Goal: Task Accomplishment & Management: Manage account settings

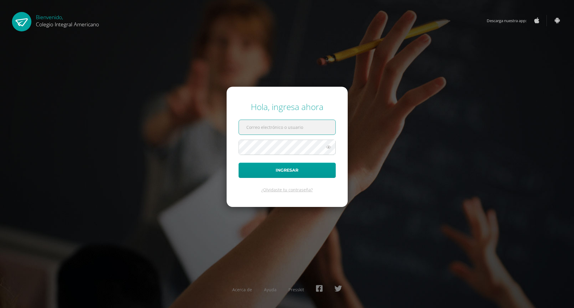
click at [277, 129] on input "text" at bounding box center [287, 127] width 97 height 15
type input "sulopez@integralamericano.edu.gt"
click at [268, 169] on button "Ingresar" at bounding box center [287, 170] width 97 height 15
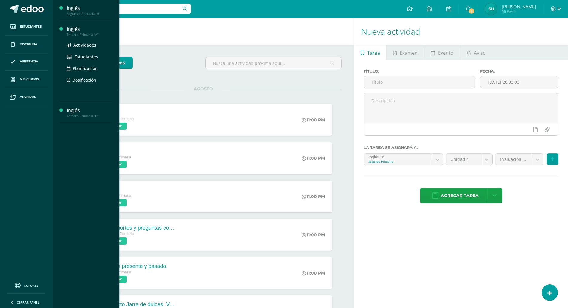
click at [78, 28] on div "Inglés" at bounding box center [89, 29] width 45 height 7
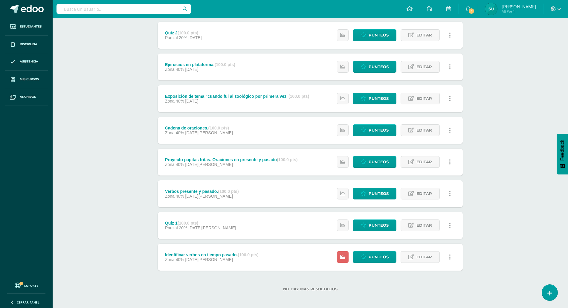
scroll to position [79, 0]
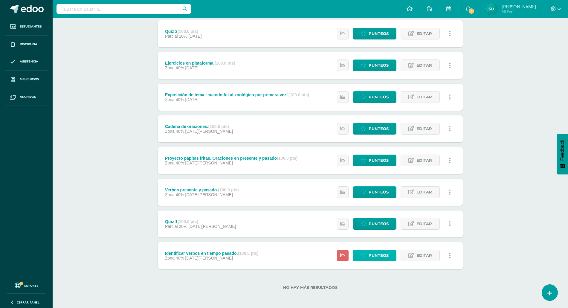
click at [371, 253] on span "Punteos" at bounding box center [379, 255] width 20 height 11
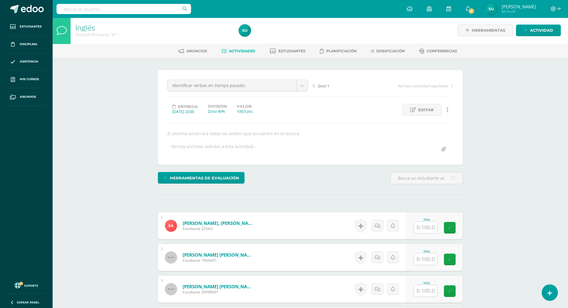
scroll to position [1, 0]
click at [436, 181] on input "text" at bounding box center [426, 178] width 72 height 12
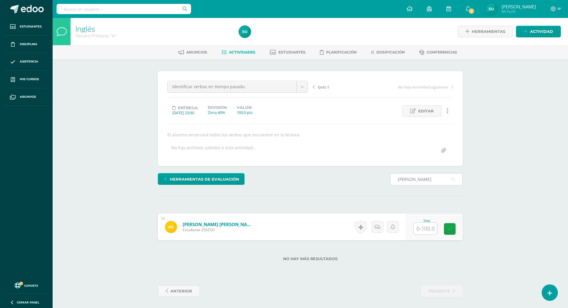
scroll to position [0, 0]
type input "emilia"
click at [424, 229] on input "text" at bounding box center [425, 228] width 23 height 12
type input "97"
click at [453, 231] on icon at bounding box center [453, 228] width 5 height 5
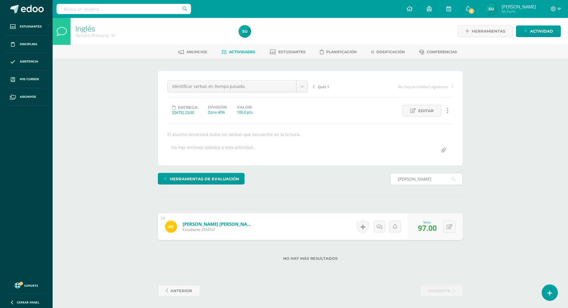
click at [420, 180] on input "emilia" at bounding box center [426, 179] width 72 height 12
type input "e"
type input "luisa"
click at [430, 228] on input "text" at bounding box center [425, 228] width 23 height 12
type input "95"
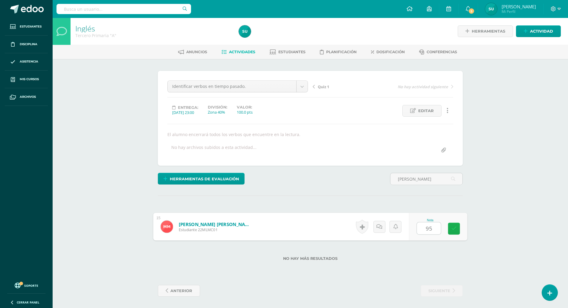
click at [459, 230] on link at bounding box center [454, 229] width 12 height 12
click at [411, 178] on input "luisa" at bounding box center [426, 179] width 72 height 12
type input "l"
type input "ammi"
click at [425, 231] on input "text" at bounding box center [429, 228] width 24 height 12
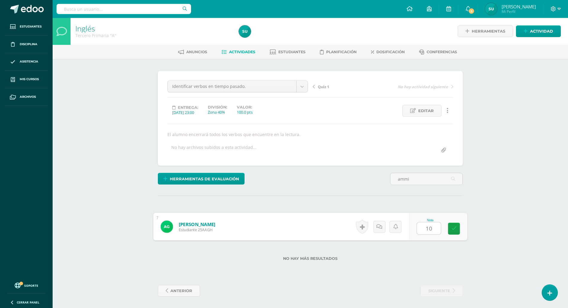
type input "100"
click at [455, 230] on icon at bounding box center [453, 228] width 5 height 5
click at [409, 178] on input "ammi" at bounding box center [426, 179] width 72 height 12
type input "a"
type input "valerie"
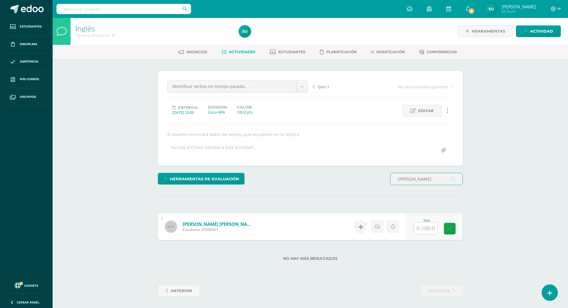
click at [427, 227] on input "text" at bounding box center [425, 228] width 23 height 12
type input "98"
click at [456, 230] on link at bounding box center [454, 229] width 12 height 12
click at [424, 181] on input "valerie" at bounding box center [426, 179] width 72 height 12
type input "v"
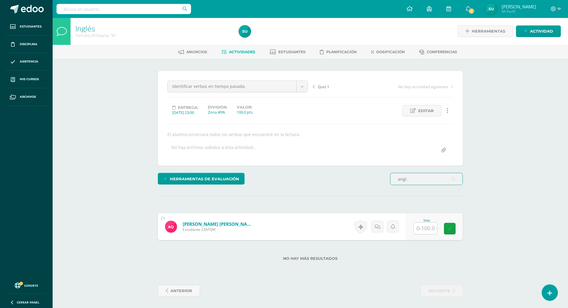
type input "angi"
click at [427, 228] on input "text" at bounding box center [425, 228] width 23 height 12
type input "98"
click at [452, 228] on icon at bounding box center [453, 228] width 5 height 5
click at [417, 180] on input "angi" at bounding box center [426, 179] width 72 height 12
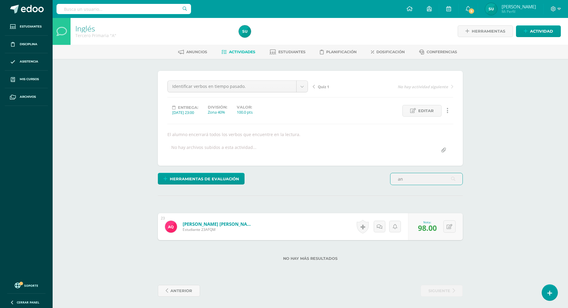
type input "a"
type input "allis"
click at [420, 227] on input "text" at bounding box center [425, 228] width 23 height 12
type input "98"
click at [456, 229] on icon at bounding box center [453, 228] width 5 height 5
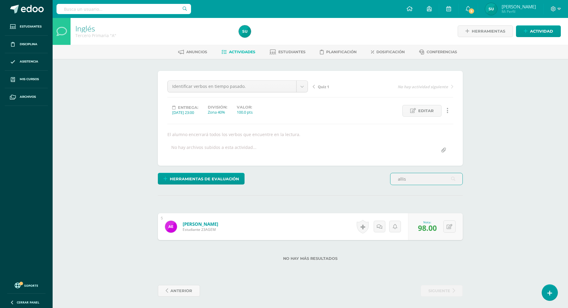
click at [417, 179] on input "allis" at bounding box center [426, 179] width 72 height 12
type input "a"
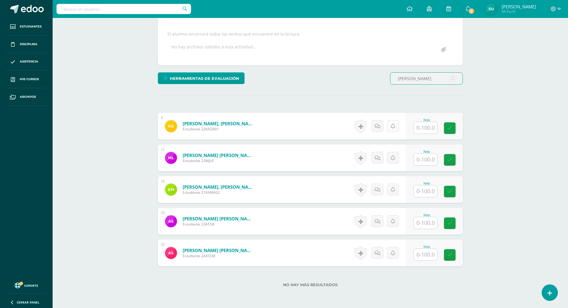
scroll to position [120, 0]
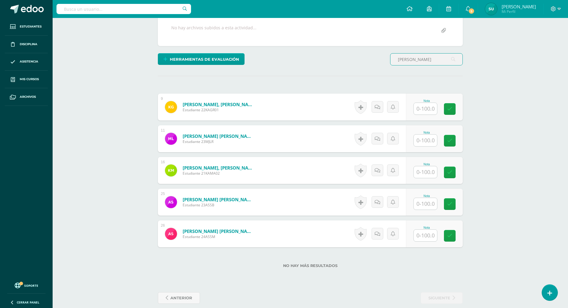
type input "ana"
click at [431, 207] on input "text" at bounding box center [425, 204] width 23 height 12
type input "98"
click at [453, 202] on icon at bounding box center [453, 203] width 5 height 5
click at [405, 60] on input "ana" at bounding box center [426, 60] width 72 height 12
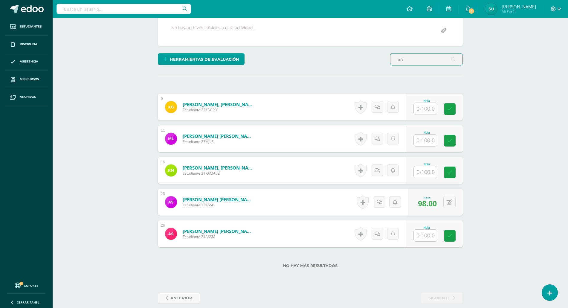
type input "a"
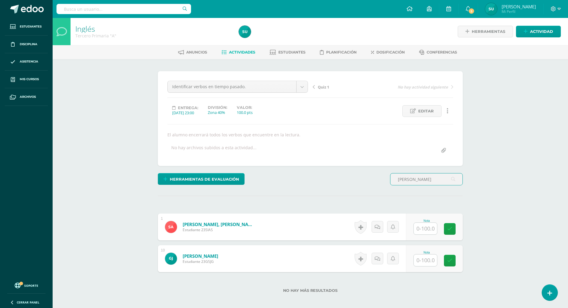
scroll to position [0, 0]
type input "santia"
click at [418, 221] on div "Nota" at bounding box center [426, 220] width 26 height 3
click at [422, 232] on input "text" at bounding box center [429, 228] width 24 height 12
type input "95"
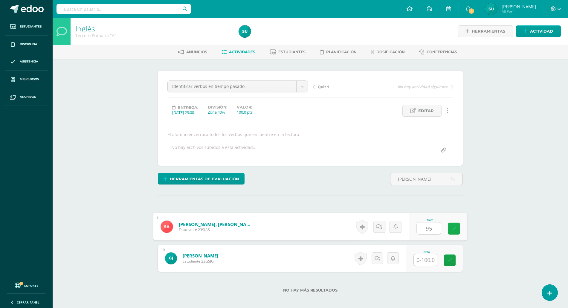
click at [453, 232] on link at bounding box center [454, 229] width 12 height 12
click at [414, 177] on input "santia" at bounding box center [426, 179] width 72 height 12
type input "s"
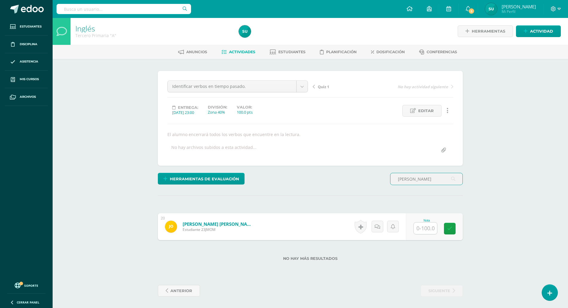
type input "josely"
click at [427, 227] on input "text" at bounding box center [425, 228] width 23 height 12
type input "98"
click at [457, 228] on link at bounding box center [454, 229] width 12 height 12
click at [416, 179] on input "josely" at bounding box center [426, 179] width 72 height 12
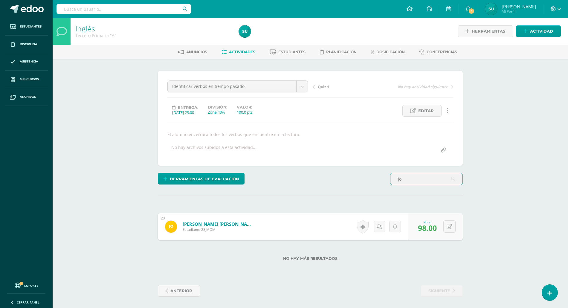
type input "j"
type input "kathe"
click at [432, 230] on input "text" at bounding box center [425, 228] width 23 height 12
type input "99"
click at [452, 231] on icon at bounding box center [453, 228] width 5 height 5
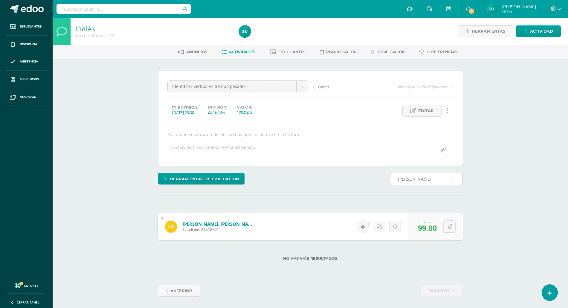
click at [420, 182] on input "kathe" at bounding box center [426, 179] width 72 height 12
type input "k"
type input "daniela"
click at [426, 228] on input "text" at bounding box center [429, 228] width 24 height 12
type input "100"
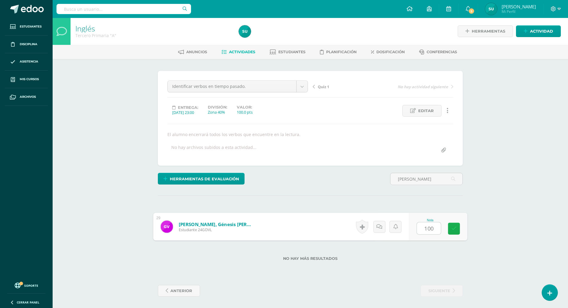
click at [453, 229] on icon at bounding box center [453, 228] width 5 height 5
click at [419, 178] on input "daniela" at bounding box center [426, 179] width 72 height 12
type input "d"
type input "keytl"
click at [425, 229] on input "text" at bounding box center [425, 228] width 23 height 12
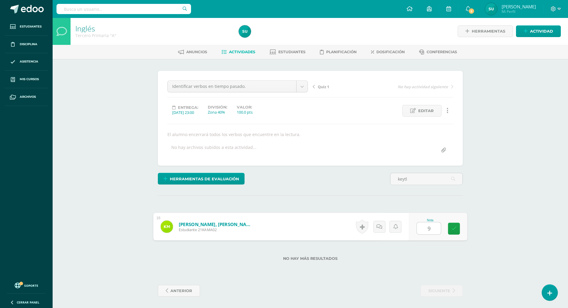
type input "95"
click at [456, 227] on link at bounding box center [454, 229] width 12 height 12
click at [416, 178] on input "keytl" at bounding box center [426, 179] width 72 height 12
type input "k"
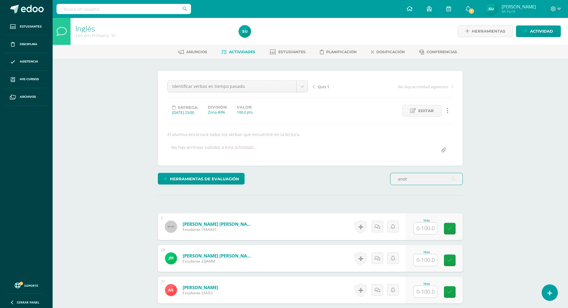
scroll to position [1, 0]
type input "andr"
click at [426, 229] on input "text" at bounding box center [425, 228] width 23 height 12
type input "99"
click at [458, 230] on link at bounding box center [454, 228] width 12 height 12
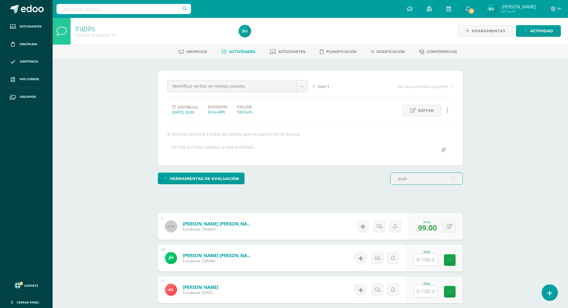
click at [410, 176] on input "andr" at bounding box center [426, 179] width 72 height 12
type input "a"
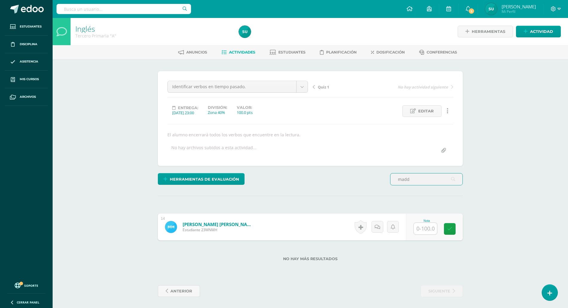
scroll to position [0, 0]
type input "madd"
click at [424, 226] on input "text" at bounding box center [425, 228] width 23 height 12
type input "95"
click at [451, 227] on link at bounding box center [454, 229] width 12 height 12
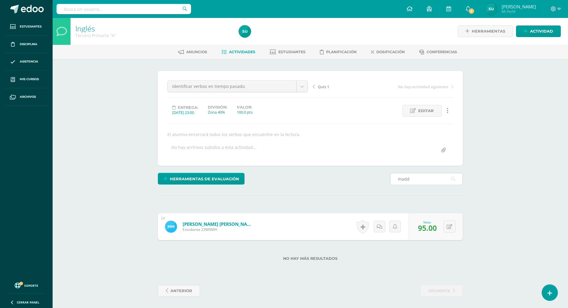
click at [413, 180] on input "madd" at bounding box center [426, 179] width 72 height 12
type input "m"
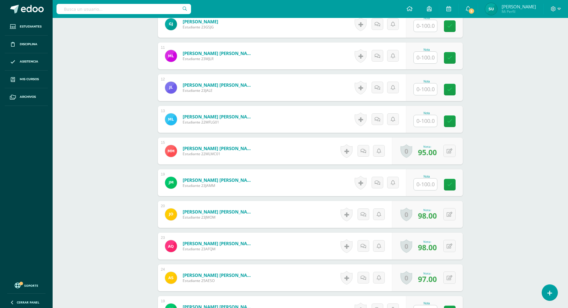
scroll to position [236, 0]
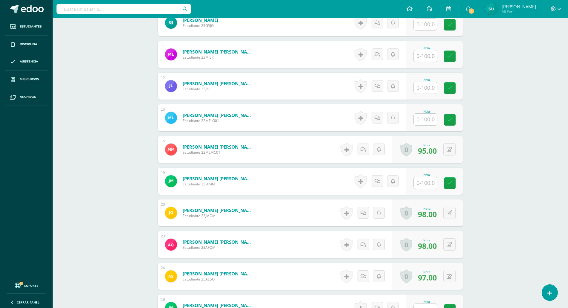
type input "jor"
click at [428, 184] on input "text" at bounding box center [429, 183] width 24 height 12
type input "95"
click at [454, 185] on icon at bounding box center [453, 183] width 5 height 5
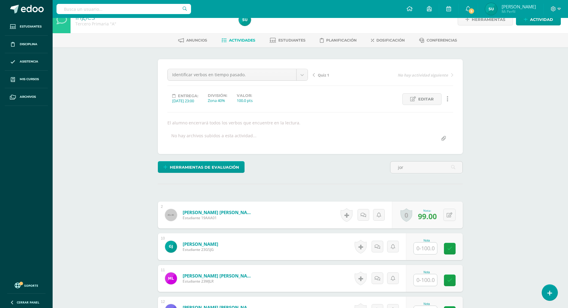
scroll to position [0, 0]
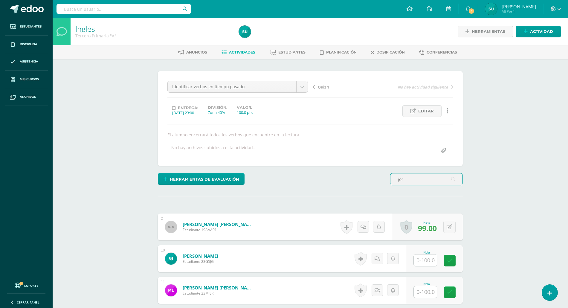
click at [415, 182] on input "jor" at bounding box center [426, 179] width 72 height 12
type input "j"
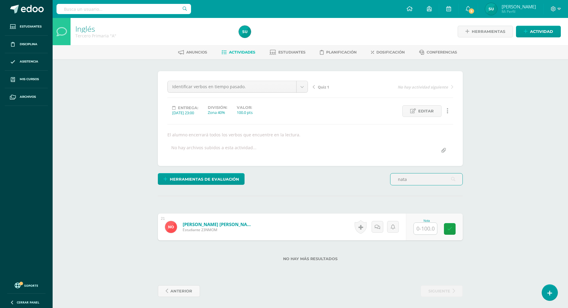
scroll to position [0, 0]
type input "nata"
click at [426, 226] on input "text" at bounding box center [425, 228] width 23 height 12
type input "97"
click at [454, 231] on icon at bounding box center [453, 228] width 5 height 5
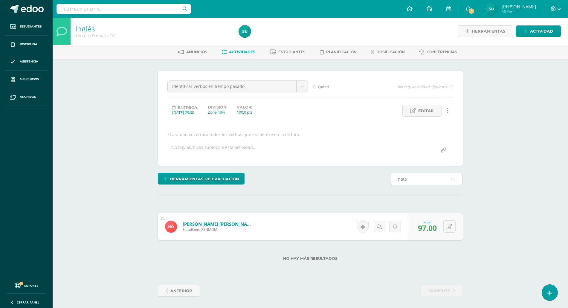
click at [411, 178] on input "nata" at bounding box center [426, 179] width 72 height 12
type input "n"
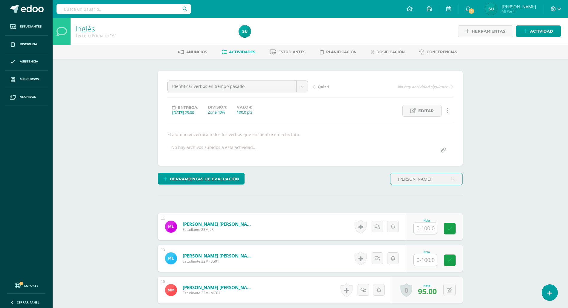
type input "maria l"
click at [424, 263] on input "text" at bounding box center [429, 260] width 24 height 12
type input "100"
click at [454, 259] on icon at bounding box center [453, 260] width 5 height 5
click at [423, 177] on input "maria l" at bounding box center [426, 179] width 72 height 12
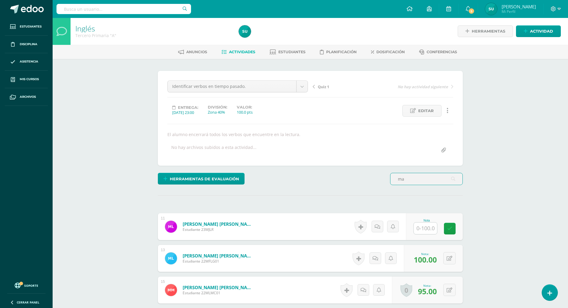
type input "m"
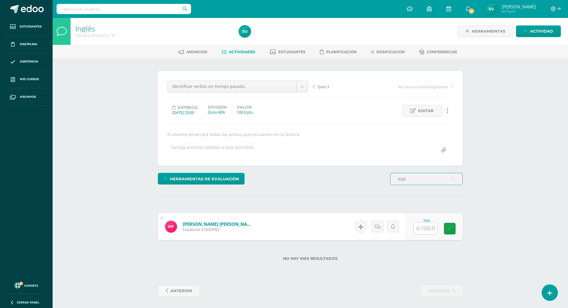
type input "mat"
click at [431, 229] on input "text" at bounding box center [429, 228] width 24 height 12
type input "90"
click at [452, 227] on icon at bounding box center [453, 228] width 5 height 5
click at [422, 182] on input "mat" at bounding box center [426, 179] width 72 height 12
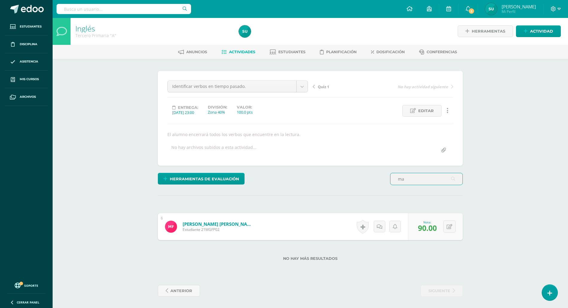
type input "m"
type input "sama"
click at [430, 231] on input "text" at bounding box center [425, 228] width 23 height 12
type input "60"
click at [457, 231] on link at bounding box center [454, 229] width 12 height 12
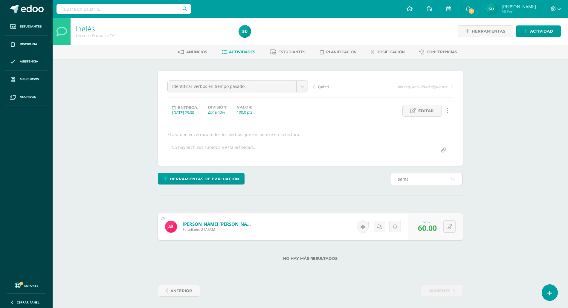
click at [416, 181] on input "sama" at bounding box center [426, 179] width 72 height 12
type input "s"
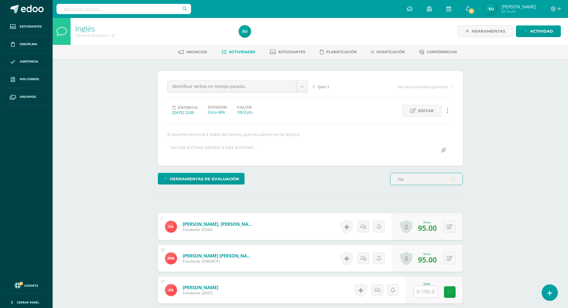
type input "isa"
click at [419, 294] on input "text" at bounding box center [425, 292] width 23 height 12
type input "95"
click at [456, 292] on icon at bounding box center [453, 291] width 5 height 5
click at [408, 182] on input "isa" at bounding box center [426, 179] width 72 height 12
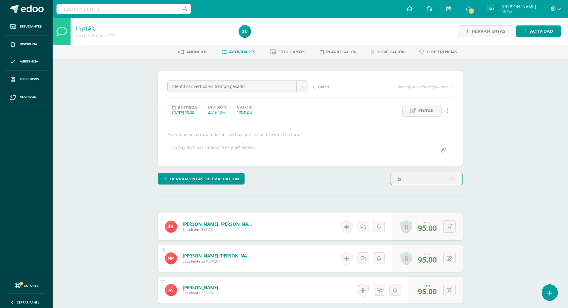
type input "i"
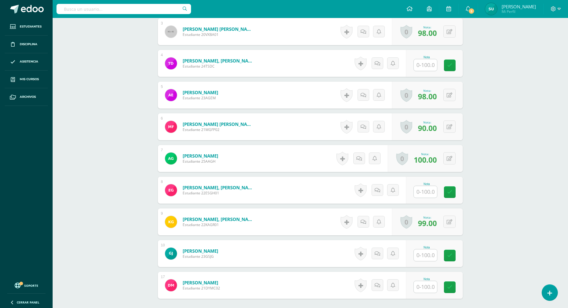
scroll to position [280, 0]
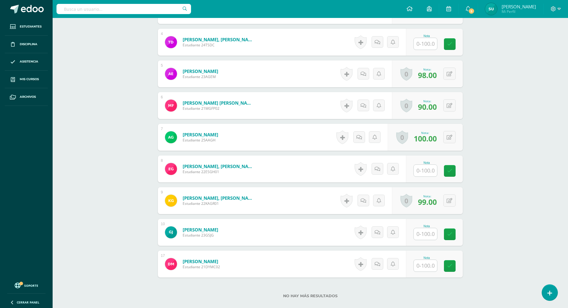
type input "dama"
click at [428, 268] on input "text" at bounding box center [425, 266] width 23 height 12
type input "60"
click at [454, 267] on icon at bounding box center [453, 265] width 5 height 5
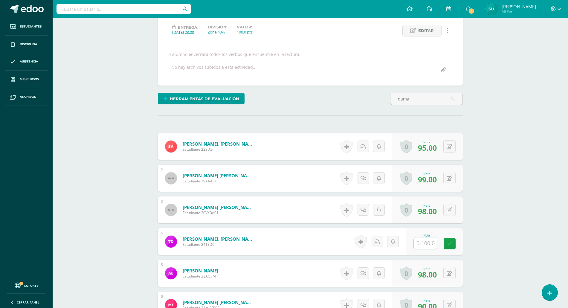
scroll to position [0, 0]
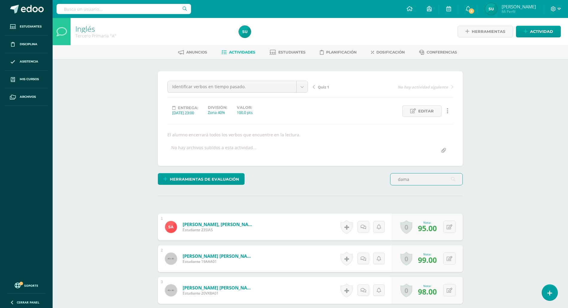
click at [417, 181] on input "dama" at bounding box center [426, 179] width 72 height 12
type input "d"
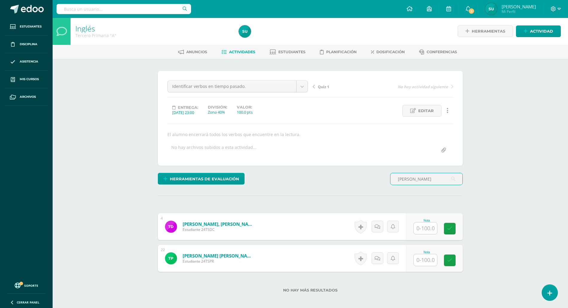
scroll to position [1, 0]
type input "thiago"
click at [424, 262] on input "text" at bounding box center [425, 260] width 23 height 12
type input "98"
click at [451, 257] on icon at bounding box center [453, 259] width 5 height 5
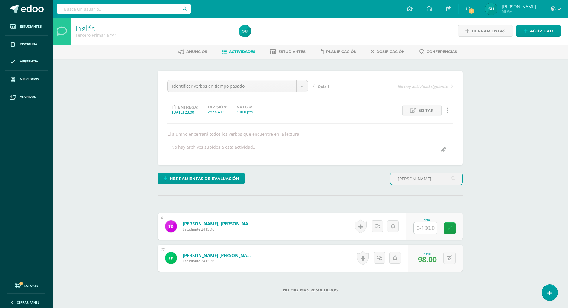
click at [416, 177] on input "thiago" at bounding box center [426, 179] width 72 height 12
type input "t"
type input "jime"
click at [424, 261] on input "text" at bounding box center [425, 260] width 23 height 12
type input "100"
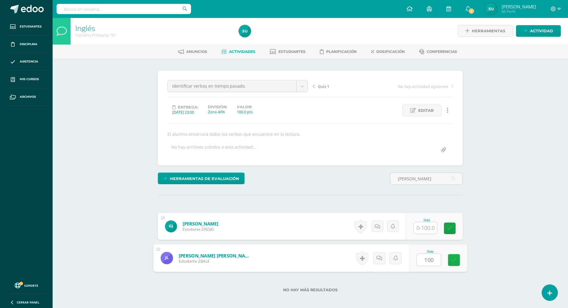
click at [452, 263] on link at bounding box center [454, 260] width 12 height 12
click at [413, 177] on input "jime" at bounding box center [426, 179] width 72 height 12
type input "j"
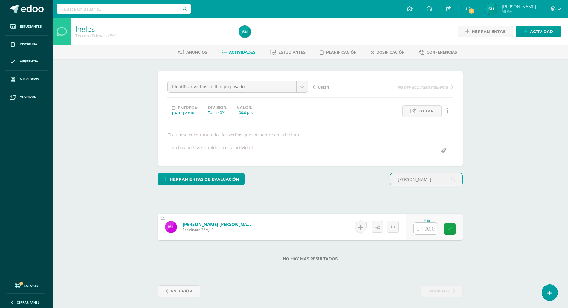
scroll to position [0, 0]
type input "mariana"
click at [428, 232] on input "text" at bounding box center [425, 228] width 23 height 12
type input "100"
click at [451, 229] on icon at bounding box center [453, 228] width 5 height 5
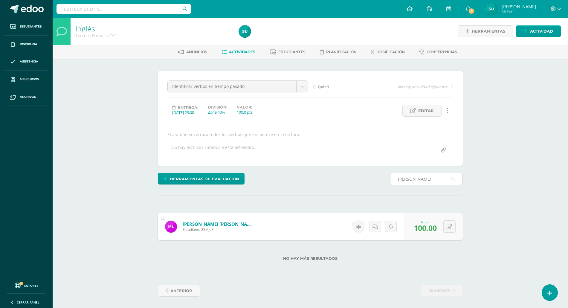
click at [417, 179] on input "mariana" at bounding box center [426, 179] width 72 height 12
type input "m"
type input "emily"
click at [421, 229] on input "text" at bounding box center [425, 228] width 23 height 12
type input "98"
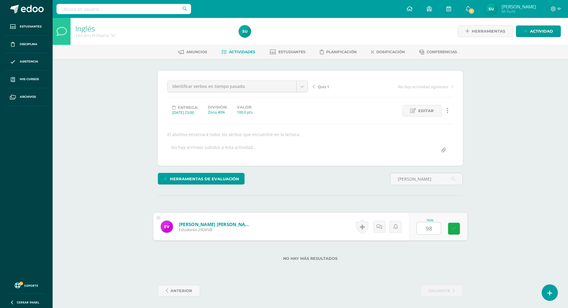
click at [454, 228] on icon at bounding box center [453, 228] width 5 height 5
click at [413, 180] on input "emily" at bounding box center [426, 179] width 72 height 12
type input "e"
type input "derec"
click at [424, 228] on input "text" at bounding box center [425, 228] width 23 height 12
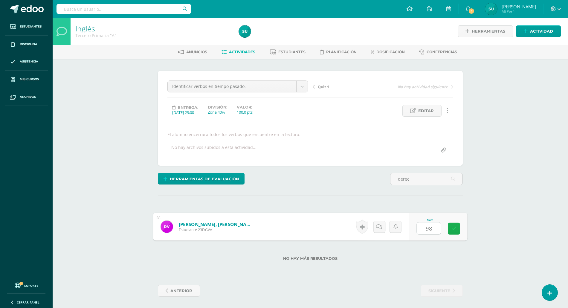
click at [459, 229] on link at bounding box center [454, 229] width 12 height 12
type input "98"
click at [417, 181] on input "derec" at bounding box center [426, 179] width 72 height 12
type input "d"
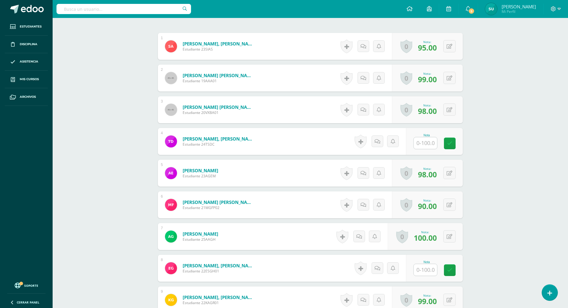
scroll to position [184, 0]
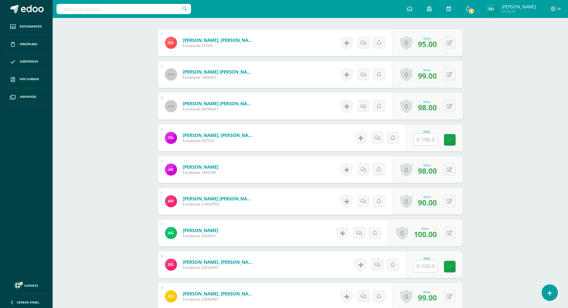
type input "eduar"
click at [430, 267] on input "text" at bounding box center [429, 266] width 24 height 12
type input "100"
click at [454, 267] on icon at bounding box center [453, 266] width 5 height 5
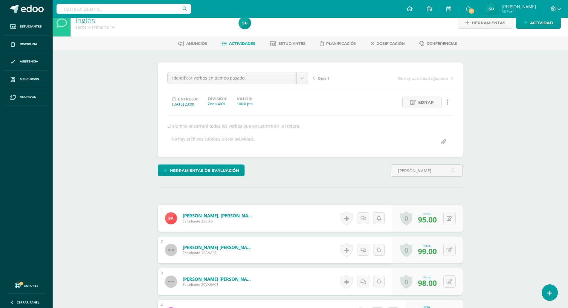
scroll to position [0, 0]
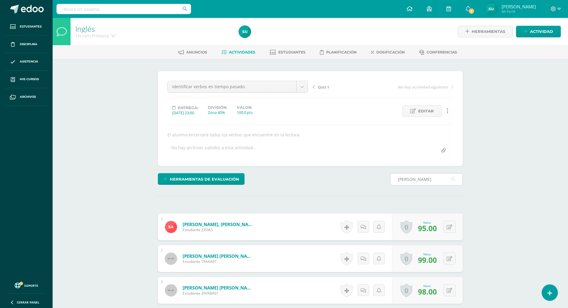
click at [419, 180] on input "eduar" at bounding box center [426, 179] width 72 height 12
type input "e"
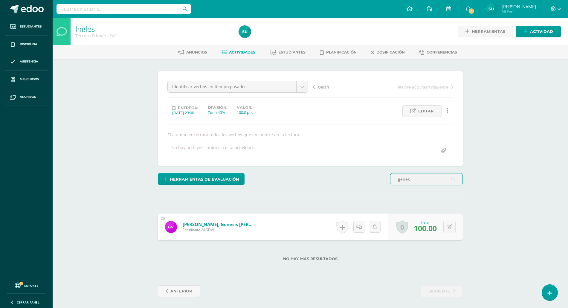
scroll to position [0, 0]
type input "genes"
click at [238, 50] on span "Actividades" at bounding box center [242, 52] width 26 height 4
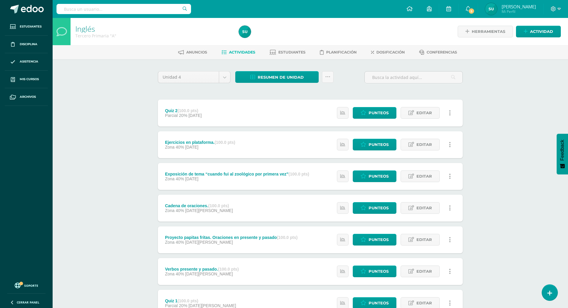
scroll to position [79, 0]
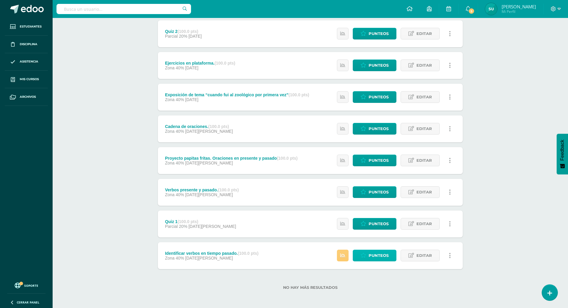
click at [380, 256] on span "Punteos" at bounding box center [379, 255] width 20 height 11
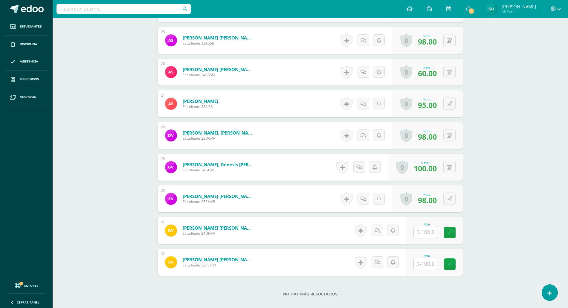
scroll to position [983, 0]
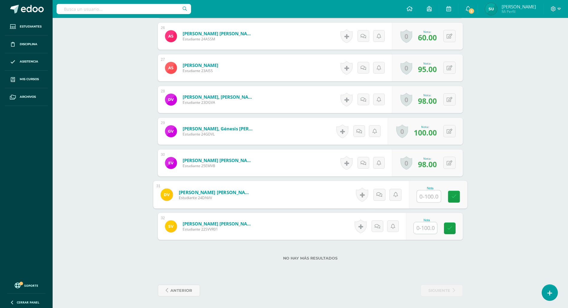
click at [431, 196] on input "text" at bounding box center [429, 196] width 24 height 12
type input "100"
click at [451, 195] on icon at bounding box center [453, 196] width 5 height 5
click at [447, 133] on button at bounding box center [453, 131] width 13 height 13
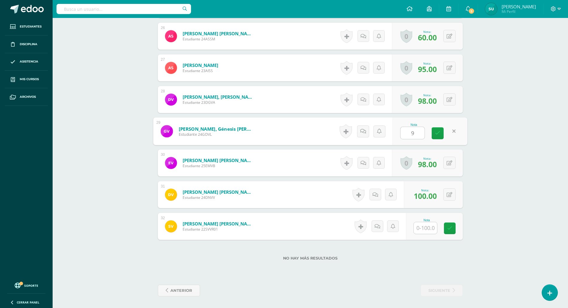
type input "98"
click at [433, 133] on link at bounding box center [438, 133] width 12 height 12
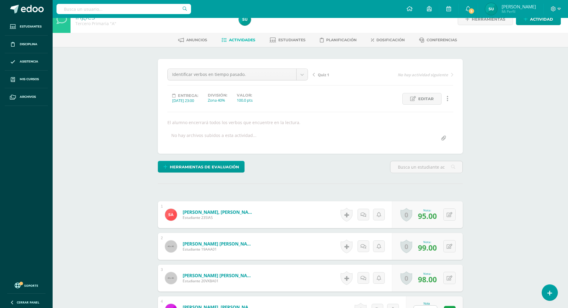
scroll to position [0, 0]
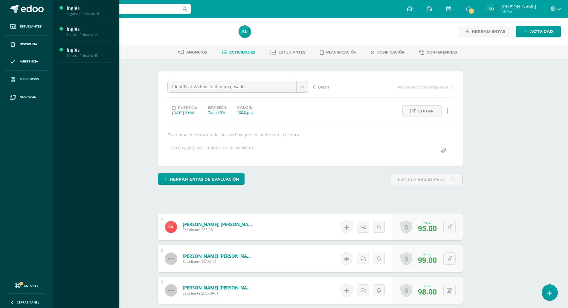
click at [22, 81] on span "Mis cursos" at bounding box center [29, 79] width 19 height 5
click at [71, 51] on div "Inglés" at bounding box center [89, 50] width 45 height 7
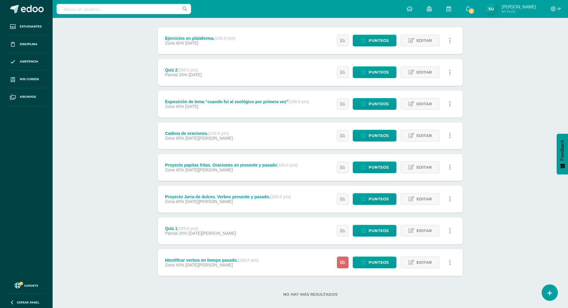
scroll to position [79, 0]
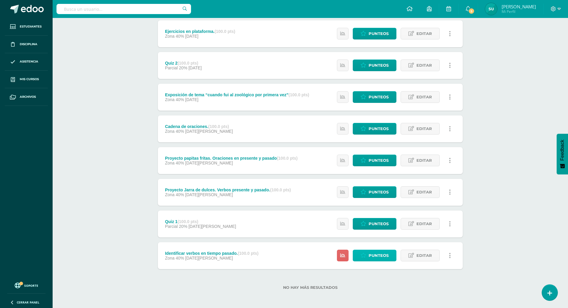
click at [377, 258] on span "Punteos" at bounding box center [379, 255] width 20 height 11
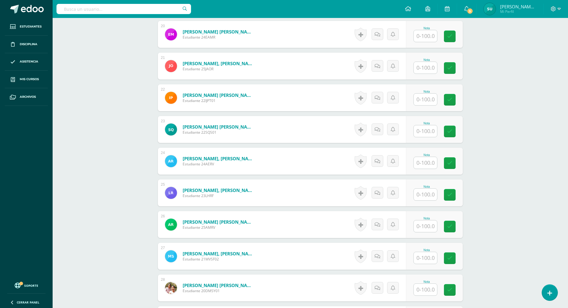
scroll to position [799, 0]
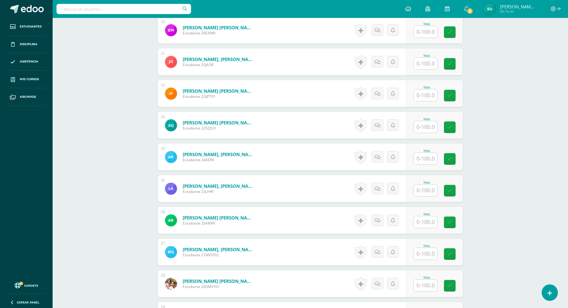
click at [433, 158] on input "text" at bounding box center [425, 159] width 23 height 12
type input "98"
click at [459, 161] on link at bounding box center [454, 159] width 12 height 12
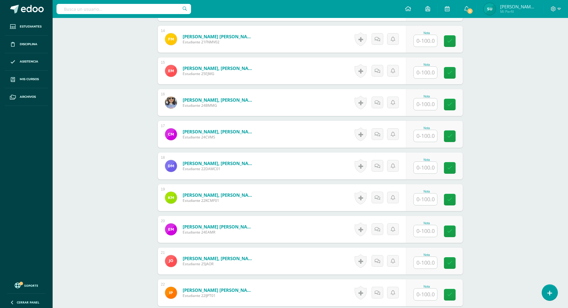
scroll to position [599, 0]
click at [428, 72] on input "text" at bounding box center [429, 73] width 24 height 12
type input "98"
click at [448, 72] on link at bounding box center [454, 73] width 12 height 12
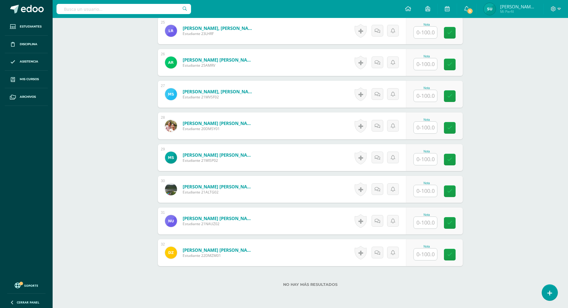
scroll to position [983, 0]
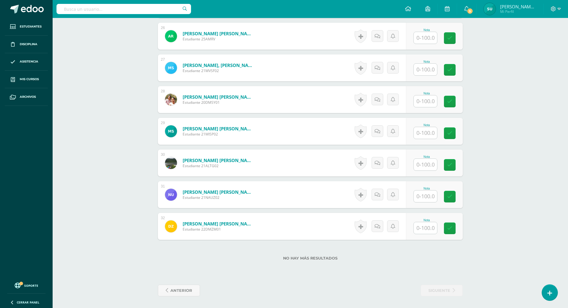
click at [422, 163] on input "text" at bounding box center [425, 165] width 23 height 12
type input "97"
click at [457, 164] on link at bounding box center [454, 165] width 12 height 12
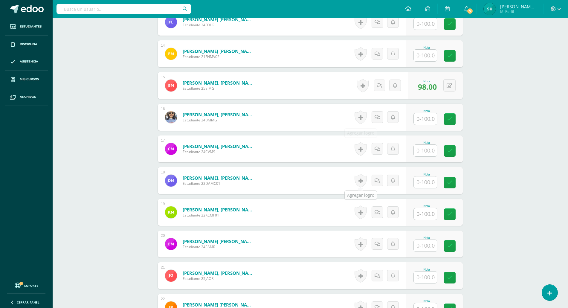
scroll to position [584, 0]
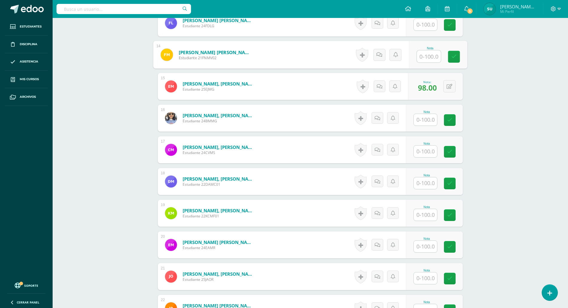
click at [424, 58] on input "text" at bounding box center [429, 57] width 24 height 12
type input "97"
click at [457, 57] on link at bounding box center [454, 57] width 12 height 12
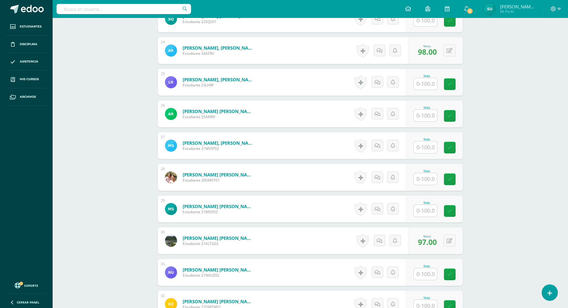
scroll to position [903, 0]
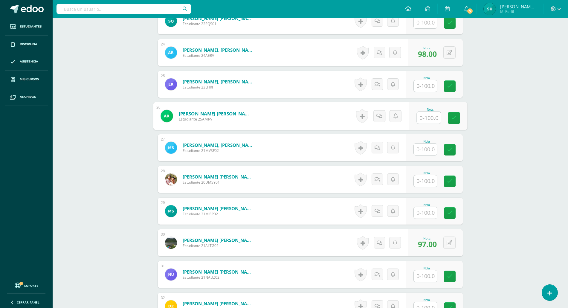
click at [432, 119] on input "text" at bounding box center [429, 118] width 24 height 12
type input "97"
click at [453, 119] on icon at bounding box center [453, 117] width 5 height 5
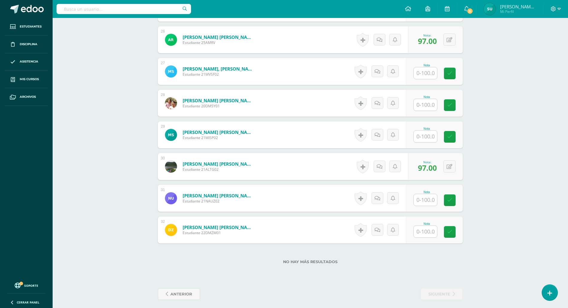
scroll to position [983, 0]
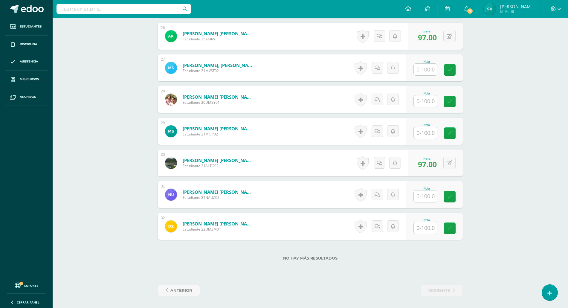
click at [430, 200] on input "text" at bounding box center [425, 196] width 23 height 12
type input "90"
click at [456, 199] on icon at bounding box center [453, 196] width 5 height 5
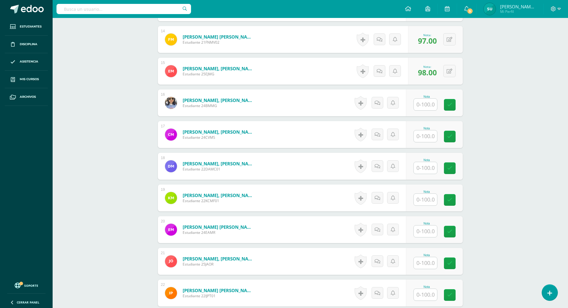
scroll to position [624, 0]
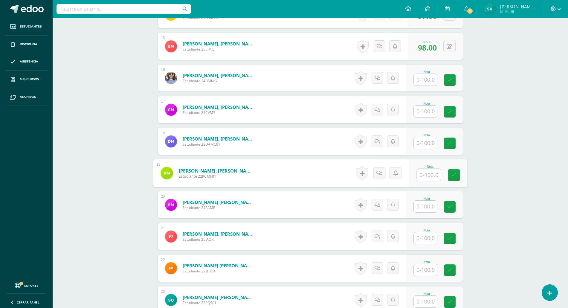
click at [434, 175] on input "text" at bounding box center [429, 175] width 24 height 12
type input "80"
click at [455, 177] on icon at bounding box center [453, 174] width 5 height 5
click at [430, 144] on input "text" at bounding box center [425, 143] width 23 height 12
type input "100"
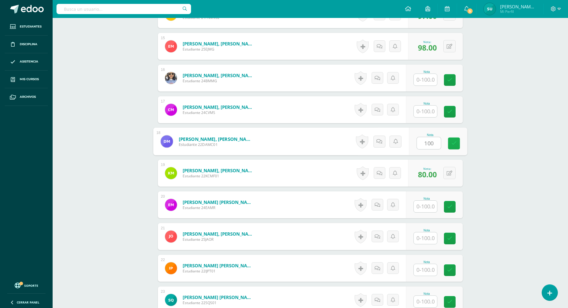
click at [456, 144] on link at bounding box center [454, 144] width 12 height 12
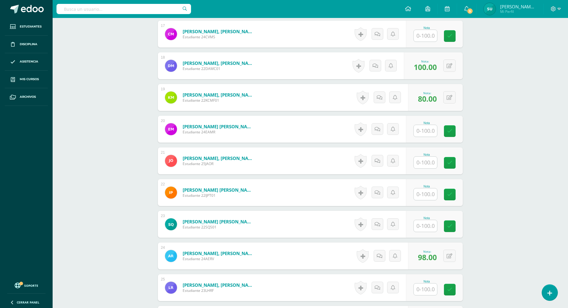
scroll to position [704, 0]
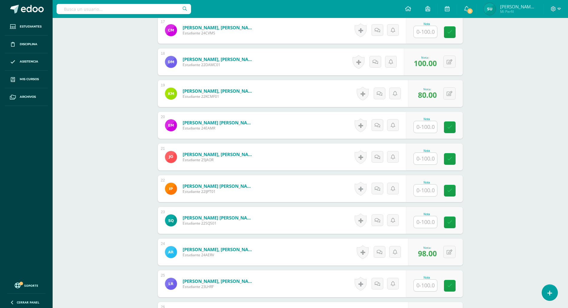
click at [429, 193] on input "text" at bounding box center [425, 190] width 23 height 12
type input "50"
click at [453, 193] on icon at bounding box center [453, 190] width 5 height 5
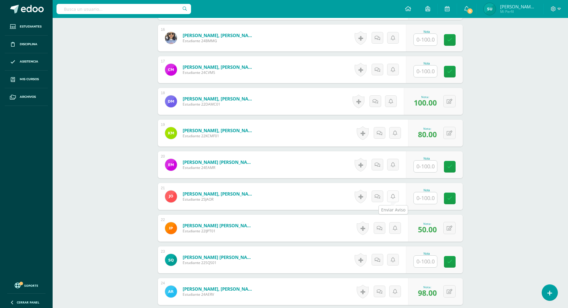
scroll to position [664, 0]
click at [425, 40] on input "text" at bounding box center [429, 40] width 24 height 12
type input "100"
click at [455, 41] on icon at bounding box center [453, 40] width 5 height 5
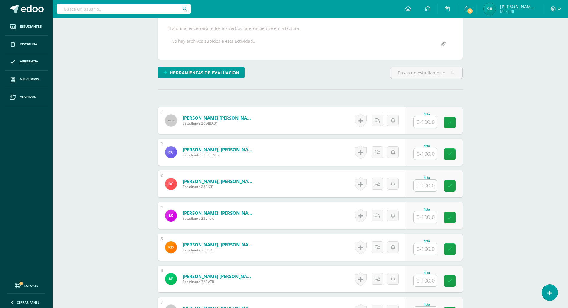
scroll to position [106, 0]
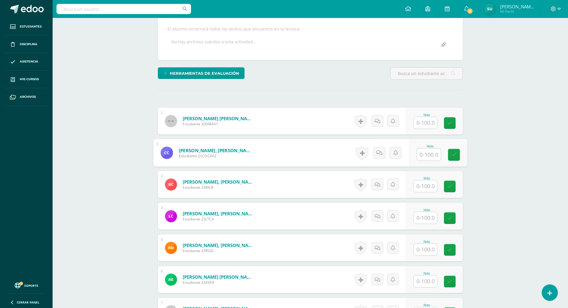
click at [428, 154] on input "text" at bounding box center [429, 155] width 24 height 12
type input "98"
click at [456, 154] on icon at bounding box center [453, 154] width 5 height 5
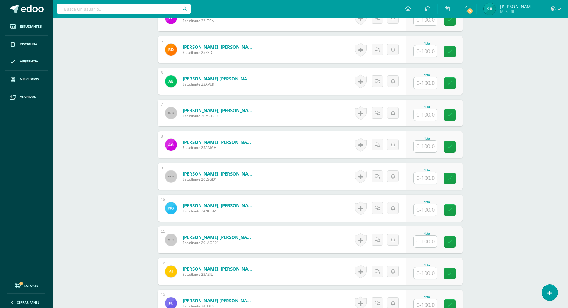
scroll to position [305, 0]
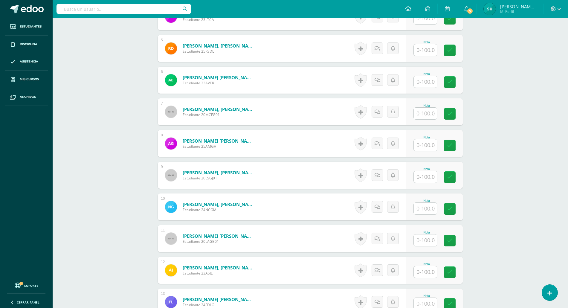
click at [425, 240] on input "text" at bounding box center [425, 240] width 23 height 12
type input "97"
click at [459, 240] on link at bounding box center [454, 241] width 12 height 12
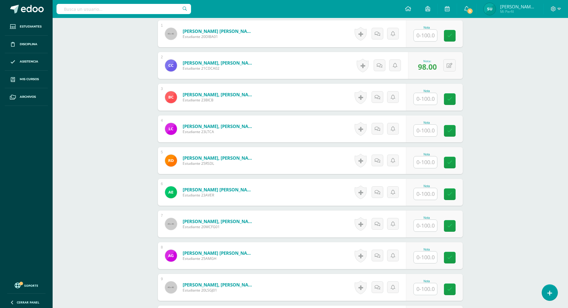
scroll to position [146, 0]
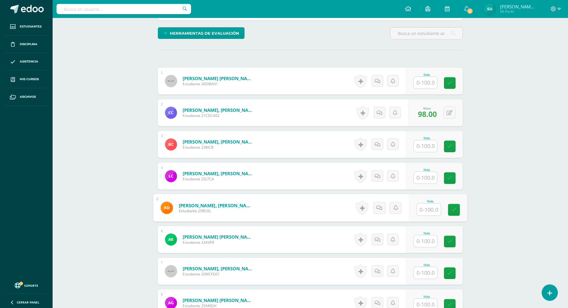
click at [426, 212] on input "text" at bounding box center [429, 210] width 24 height 12
type input "70"
click at [459, 213] on link at bounding box center [454, 210] width 12 height 12
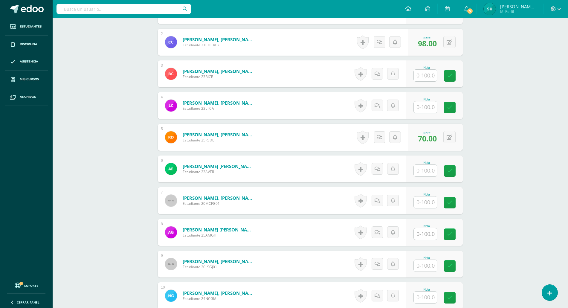
scroll to position [225, 0]
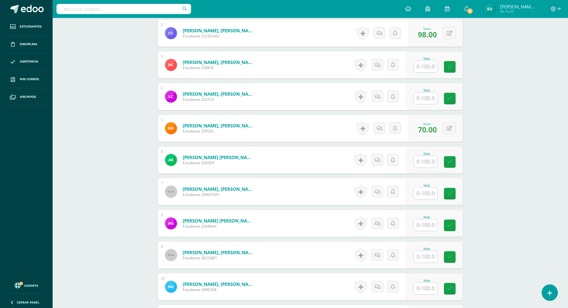
click at [425, 100] on input "text" at bounding box center [425, 98] width 23 height 12
type input "60"
click at [454, 98] on icon at bounding box center [453, 98] width 5 height 5
click at [429, 258] on input "text" at bounding box center [429, 257] width 24 height 12
type input "98"
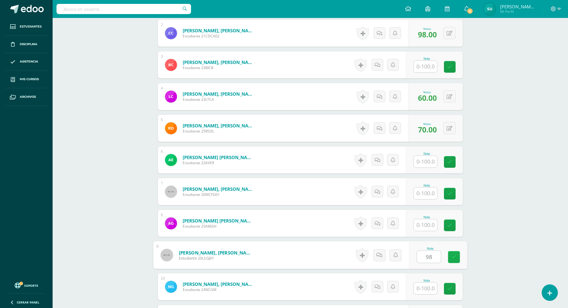
click at [456, 258] on icon at bounding box center [453, 256] width 5 height 5
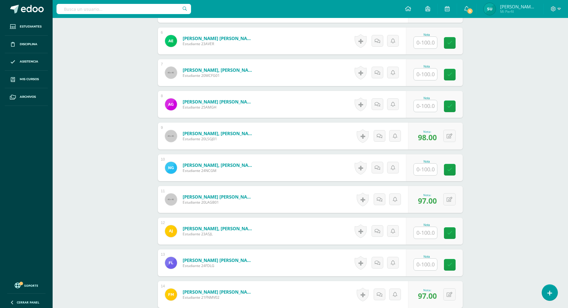
scroll to position [345, 0]
click at [430, 235] on input "text" at bounding box center [425, 232] width 23 height 12
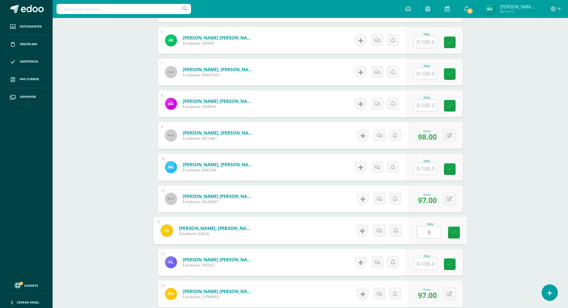
type input "97"
click at [453, 234] on icon at bounding box center [453, 232] width 5 height 5
click at [429, 264] on input "text" at bounding box center [429, 264] width 24 height 12
type input "98"
click at [450, 266] on link at bounding box center [454, 264] width 12 height 12
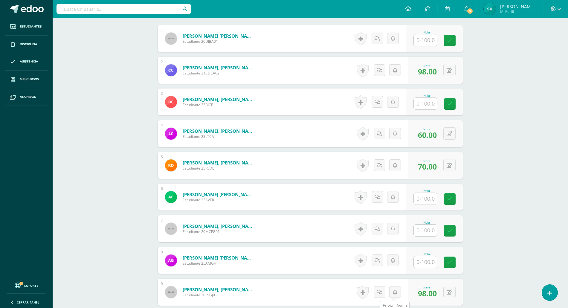
scroll to position [186, 0]
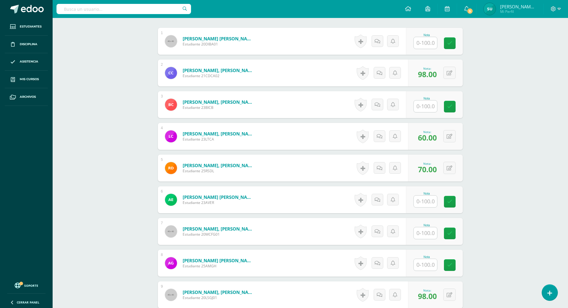
click at [421, 267] on input "text" at bounding box center [425, 265] width 23 height 12
type input "95"
click at [451, 262] on icon at bounding box center [453, 264] width 5 height 5
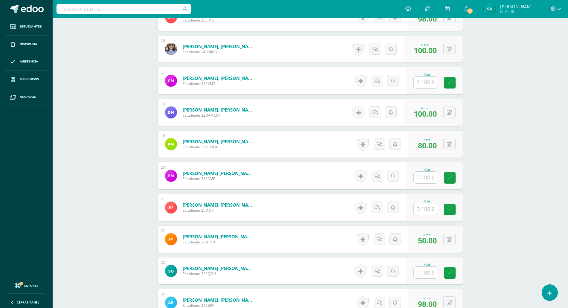
scroll to position [664, 0]
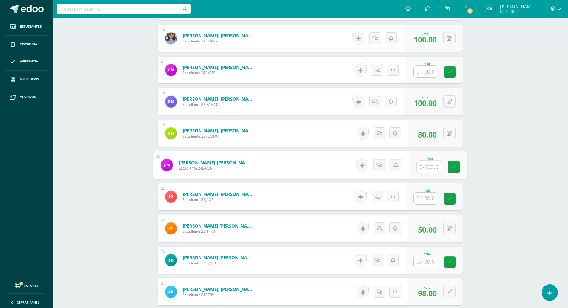
click at [426, 166] on input "text" at bounding box center [429, 167] width 24 height 12
type input "100"
click at [451, 164] on link at bounding box center [454, 167] width 12 height 12
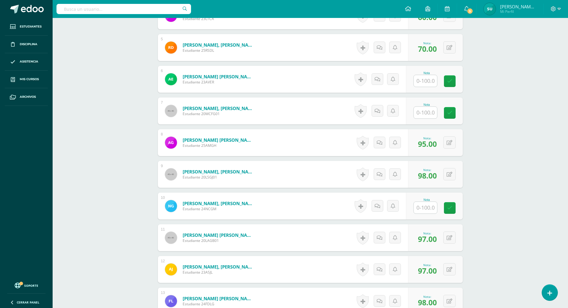
scroll to position [305, 0]
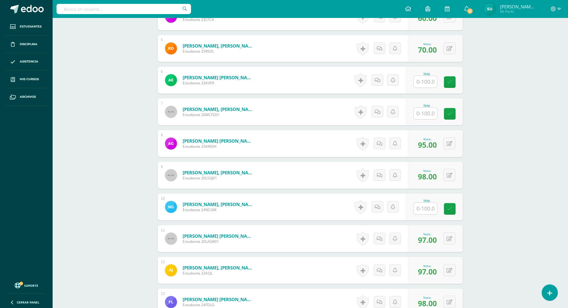
click at [431, 114] on input "text" at bounding box center [425, 114] width 23 height 12
type input "70"
click at [451, 115] on icon at bounding box center [453, 113] width 5 height 5
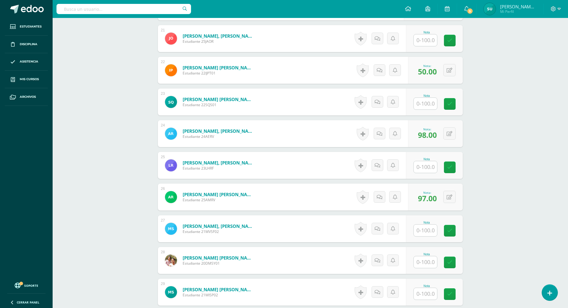
scroll to position [823, 0]
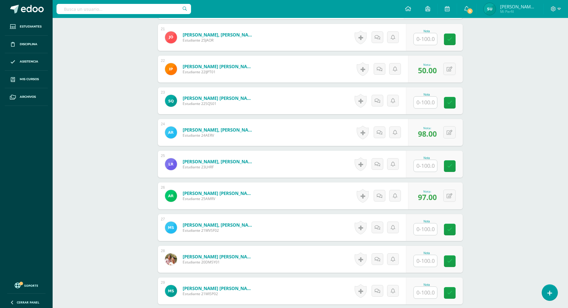
click at [428, 230] on input "text" at bounding box center [425, 229] width 23 height 12
type input "98"
click at [452, 230] on icon at bounding box center [453, 229] width 5 height 5
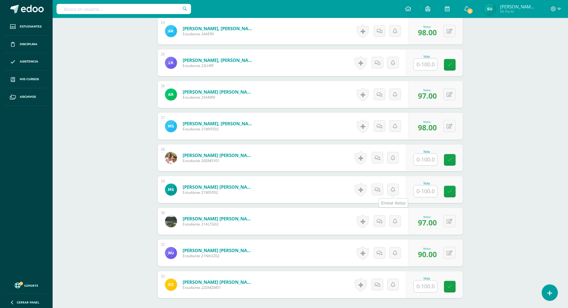
scroll to position [983, 0]
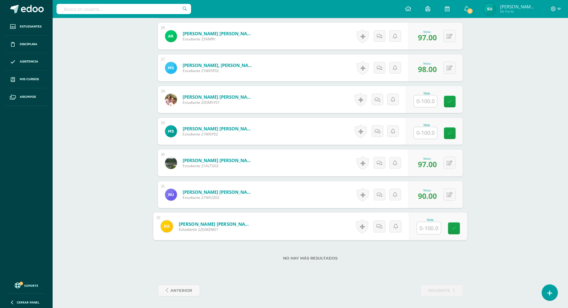
click at [431, 227] on input "text" at bounding box center [429, 228] width 24 height 12
type input "80"
click at [452, 227] on icon at bounding box center [453, 228] width 5 height 5
click at [432, 134] on input "text" at bounding box center [429, 133] width 24 height 12
type input "98"
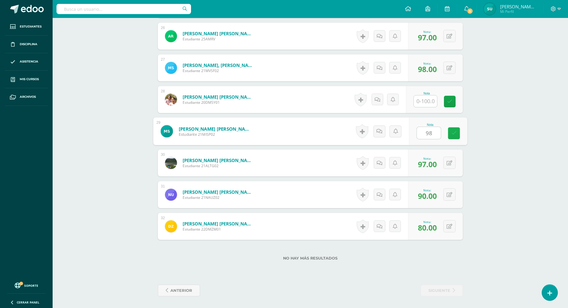
click at [455, 136] on icon at bounding box center [453, 133] width 5 height 5
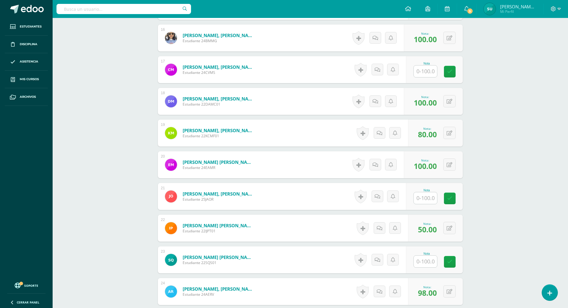
scroll to position [664, 0]
click at [420, 71] on input "text" at bounding box center [429, 72] width 24 height 12
type input "98"
click at [453, 74] on icon at bounding box center [453, 71] width 5 height 5
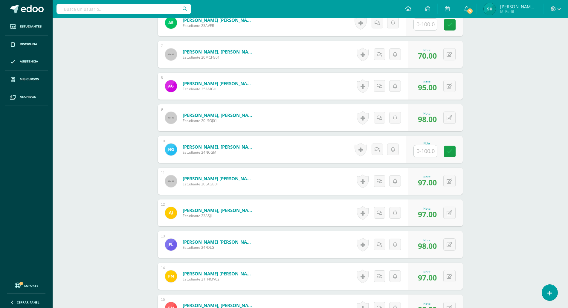
scroll to position [345, 0]
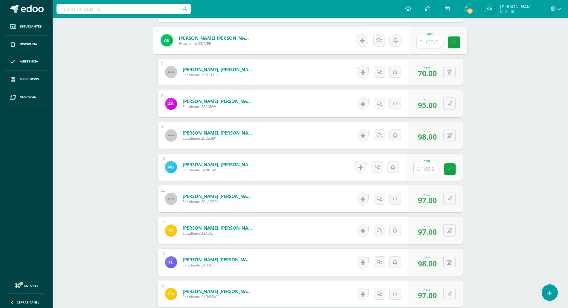
click at [424, 44] on input "text" at bounding box center [429, 42] width 24 height 12
type input "95"
click at [451, 42] on icon at bounding box center [453, 42] width 5 height 5
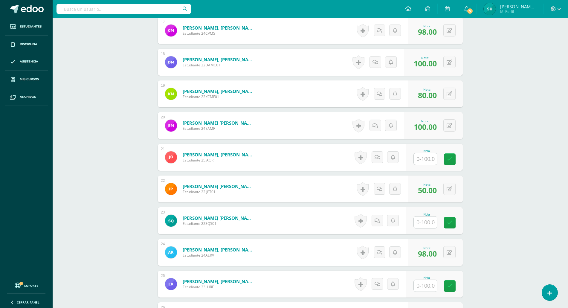
scroll to position [704, 0]
click at [426, 224] on input "text" at bounding box center [425, 222] width 23 height 12
type input "95"
click at [454, 223] on icon at bounding box center [453, 222] width 5 height 5
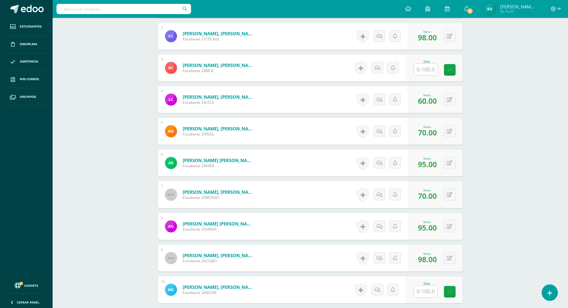
scroll to position [186, 0]
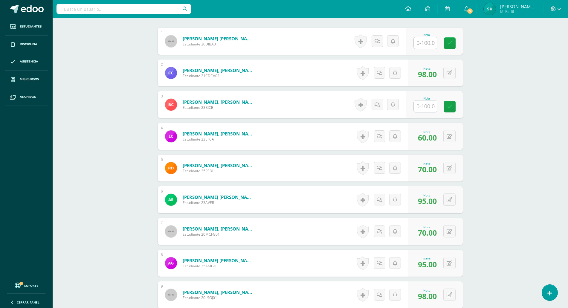
click at [428, 41] on input "text" at bounding box center [425, 43] width 23 height 12
type input "50"
click at [451, 44] on link at bounding box center [454, 43] width 12 height 12
click at [426, 104] on input "text" at bounding box center [429, 106] width 24 height 12
type input "100"
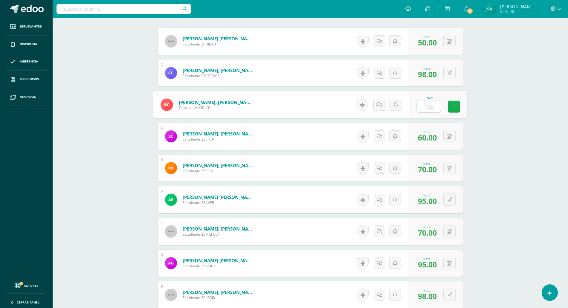
click at [457, 108] on link at bounding box center [454, 107] width 12 height 12
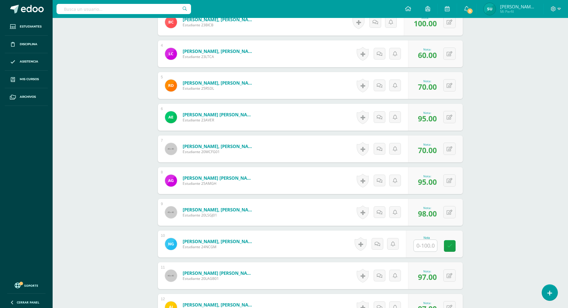
scroll to position [305, 0]
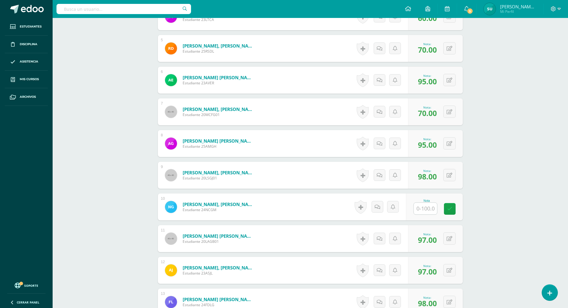
click at [426, 211] on input "text" at bounding box center [425, 209] width 23 height 12
type input "98"
click at [454, 210] on icon at bounding box center [453, 208] width 5 height 5
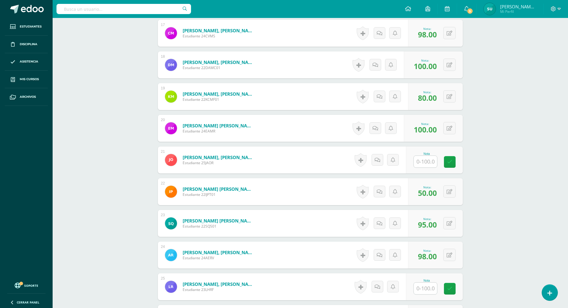
scroll to position [704, 0]
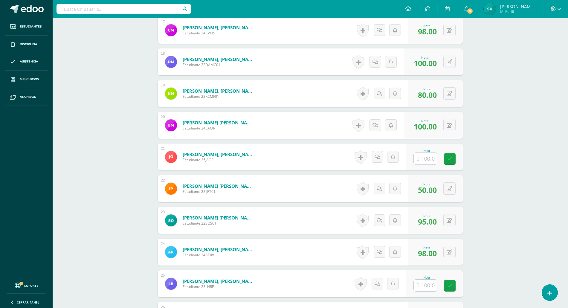
click at [427, 160] on input "text" at bounding box center [425, 159] width 23 height 12
type input "100"
click at [453, 157] on icon at bounding box center [453, 158] width 5 height 5
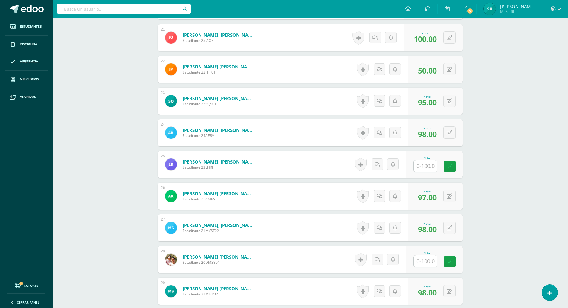
scroll to position [823, 0]
click at [424, 261] on input "text" at bounding box center [429, 261] width 24 height 12
type input "95"
click at [456, 261] on link at bounding box center [454, 261] width 12 height 12
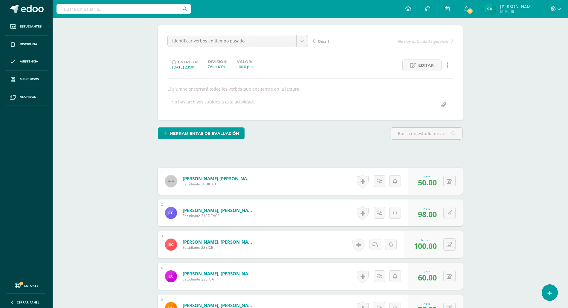
scroll to position [26, 0]
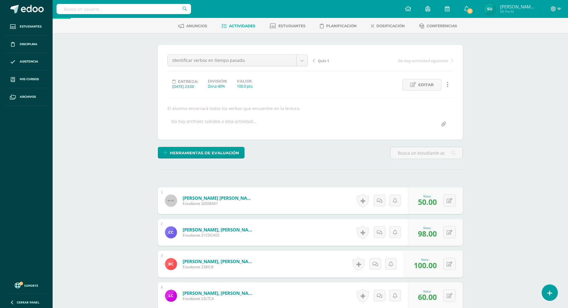
click at [558, 10] on icon at bounding box center [559, 8] width 3 height 5
click at [536, 42] on span "Cerrar sesión" at bounding box center [540, 41] width 27 height 6
